Goal: Information Seeking & Learning: Learn about a topic

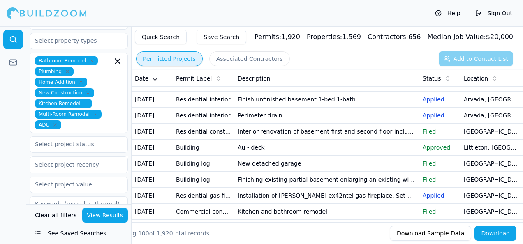
scroll to position [247, 0]
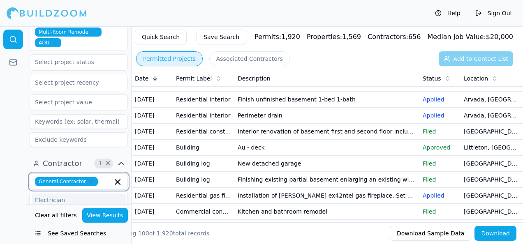
click at [106, 177] on input "text" at bounding box center [106, 181] width 11 height 9
click at [67, 192] on div "Plumber" at bounding box center [79, 198] width 94 height 13
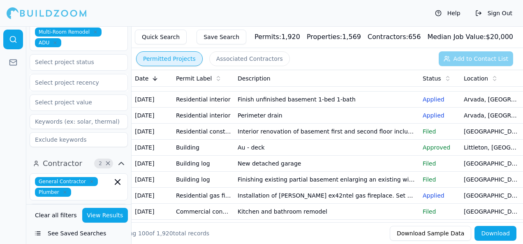
click at [105, 219] on button "View Results" at bounding box center [105, 215] width 46 height 15
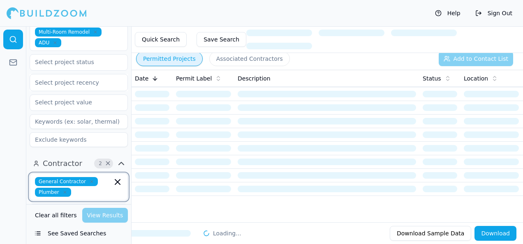
click at [85, 188] on input "text" at bounding box center [93, 192] width 38 height 9
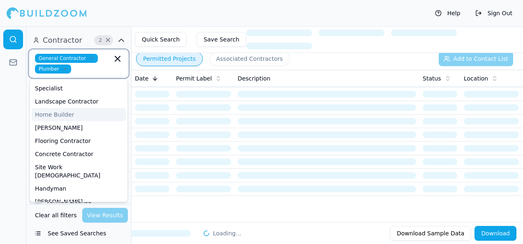
scroll to position [82, 0]
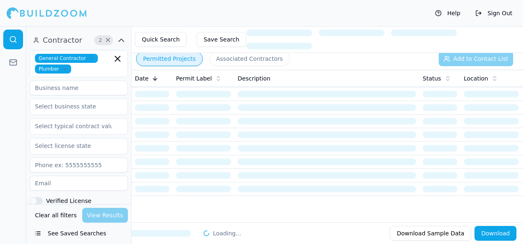
click at [23, 182] on div at bounding box center [13, 135] width 26 height 218
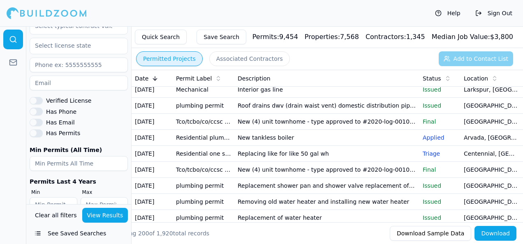
scroll to position [205, 0]
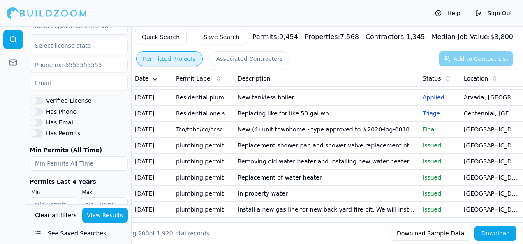
click at [110, 213] on button "View Results" at bounding box center [105, 215] width 46 height 15
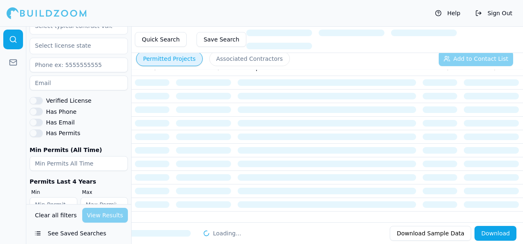
scroll to position [0, 0]
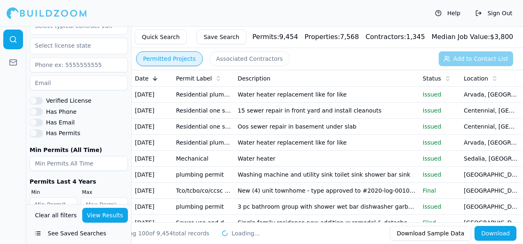
click at [259, 103] on td "Water heater replacement like for like" at bounding box center [326, 95] width 185 height 16
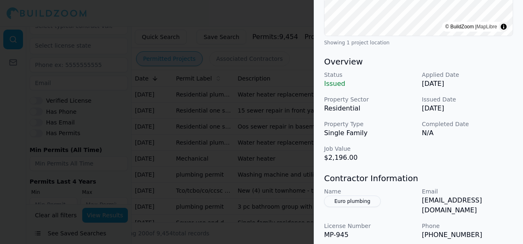
scroll to position [205, 0]
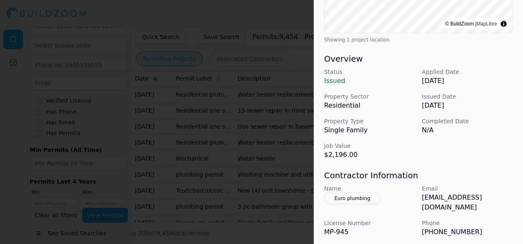
drag, startPoint x: 320, startPoint y: 82, endPoint x: 309, endPoint y: 85, distance: 11.7
click at [316, 82] on div "Plumbing Residential Project Location © BuildZoom | MapLibre © BuildZoom | MapL…" at bounding box center [418, 89] width 209 height 519
click at [303, 86] on div at bounding box center [261, 122] width 523 height 244
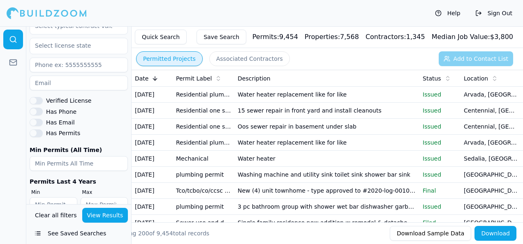
click at [287, 119] on td "15 sewer repair in front yard and install cleanouts" at bounding box center [326, 111] width 185 height 16
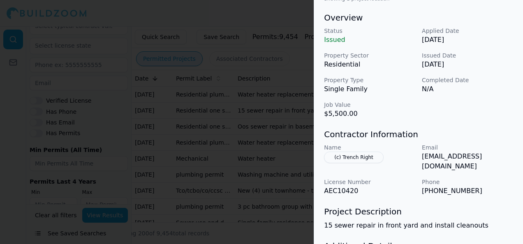
scroll to position [288, 0]
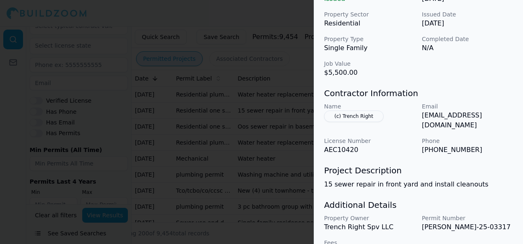
click at [318, 114] on div "Plumbing Residential Sewer Laterals Project Location © BuildZoom | MapLibre Sho…" at bounding box center [418, 7] width 209 height 519
click at [302, 115] on div at bounding box center [261, 122] width 523 height 244
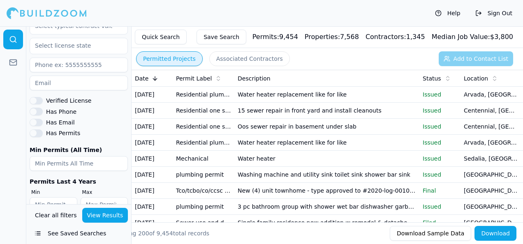
click at [233, 135] on td "Residential one stop - misc" at bounding box center [204, 127] width 62 height 16
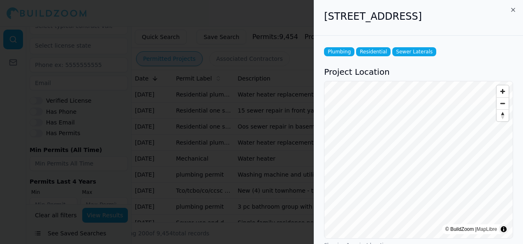
click at [279, 61] on div at bounding box center [261, 122] width 523 height 244
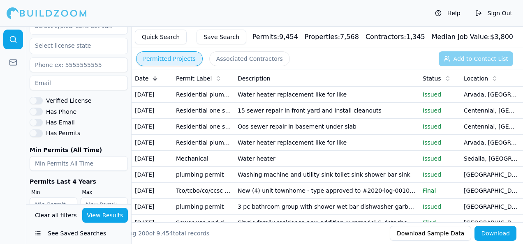
click at [247, 183] on td "Washing machine and utility sink toilet sink shower bar sink" at bounding box center [326, 175] width 185 height 16
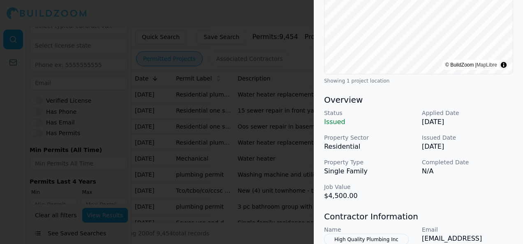
scroll to position [205, 0]
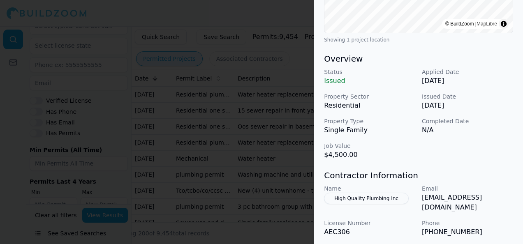
click at [299, 146] on div at bounding box center [261, 122] width 523 height 244
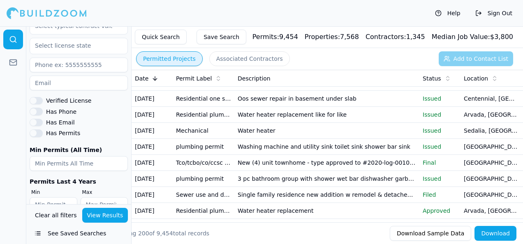
scroll to position [41, 0]
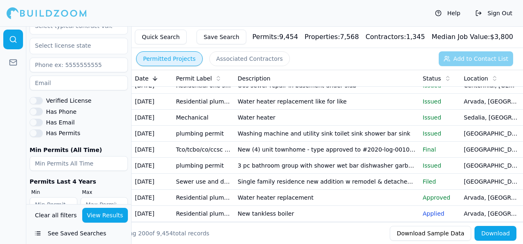
click at [269, 158] on td "New (4) unit townhome - type approved to #2020-log-0010239 lokal communities - …" at bounding box center [326, 150] width 185 height 16
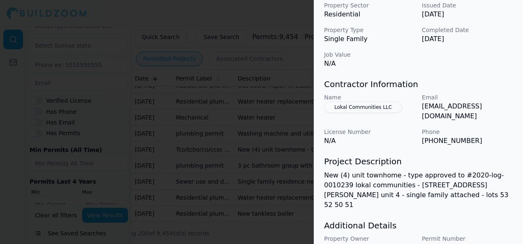
scroll to position [321, 0]
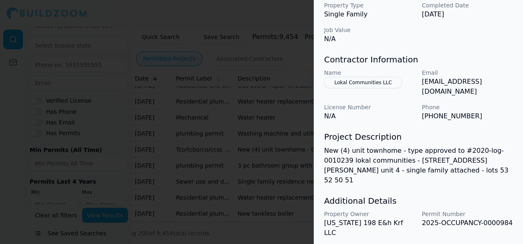
click at [199, 158] on div at bounding box center [261, 122] width 523 height 244
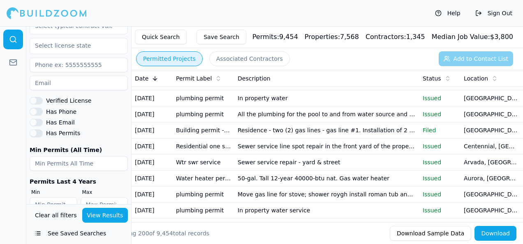
scroll to position [616, 0]
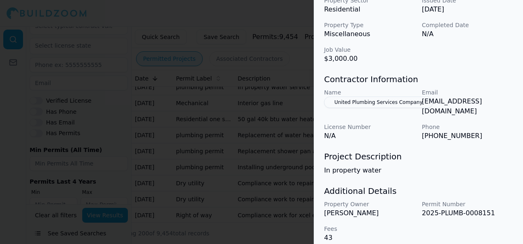
scroll to position [261, 0]
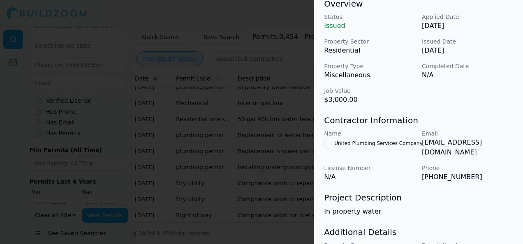
click at [271, 160] on div at bounding box center [261, 122] width 523 height 244
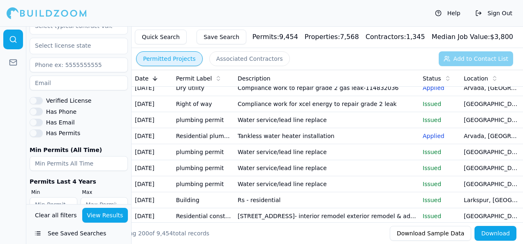
scroll to position [740, 0]
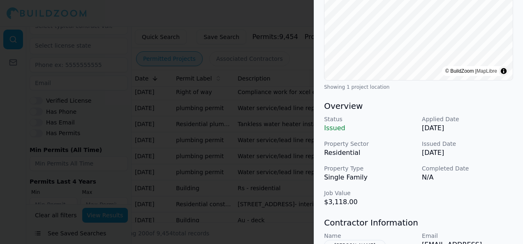
scroll to position [82, 0]
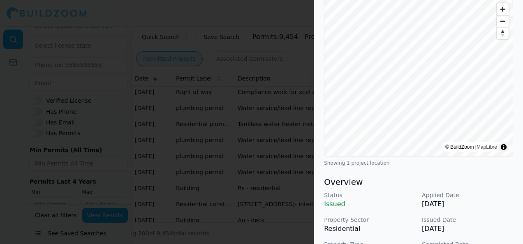
click at [244, 154] on div at bounding box center [261, 122] width 523 height 244
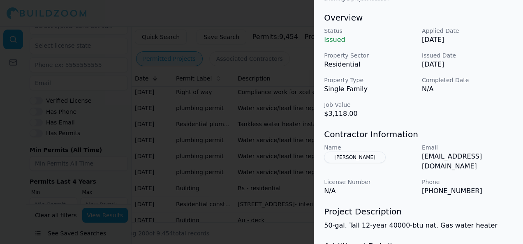
scroll to position [288, 0]
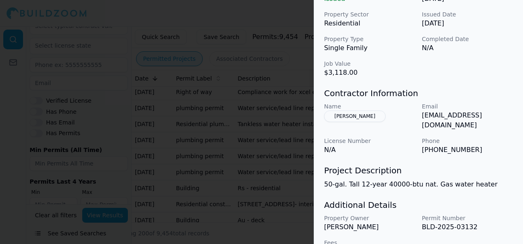
click at [221, 20] on div at bounding box center [261, 122] width 523 height 244
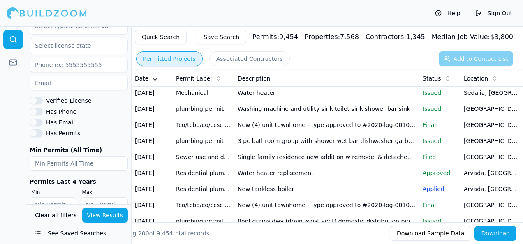
scroll to position [0, 0]
